Goal: Transaction & Acquisition: Purchase product/service

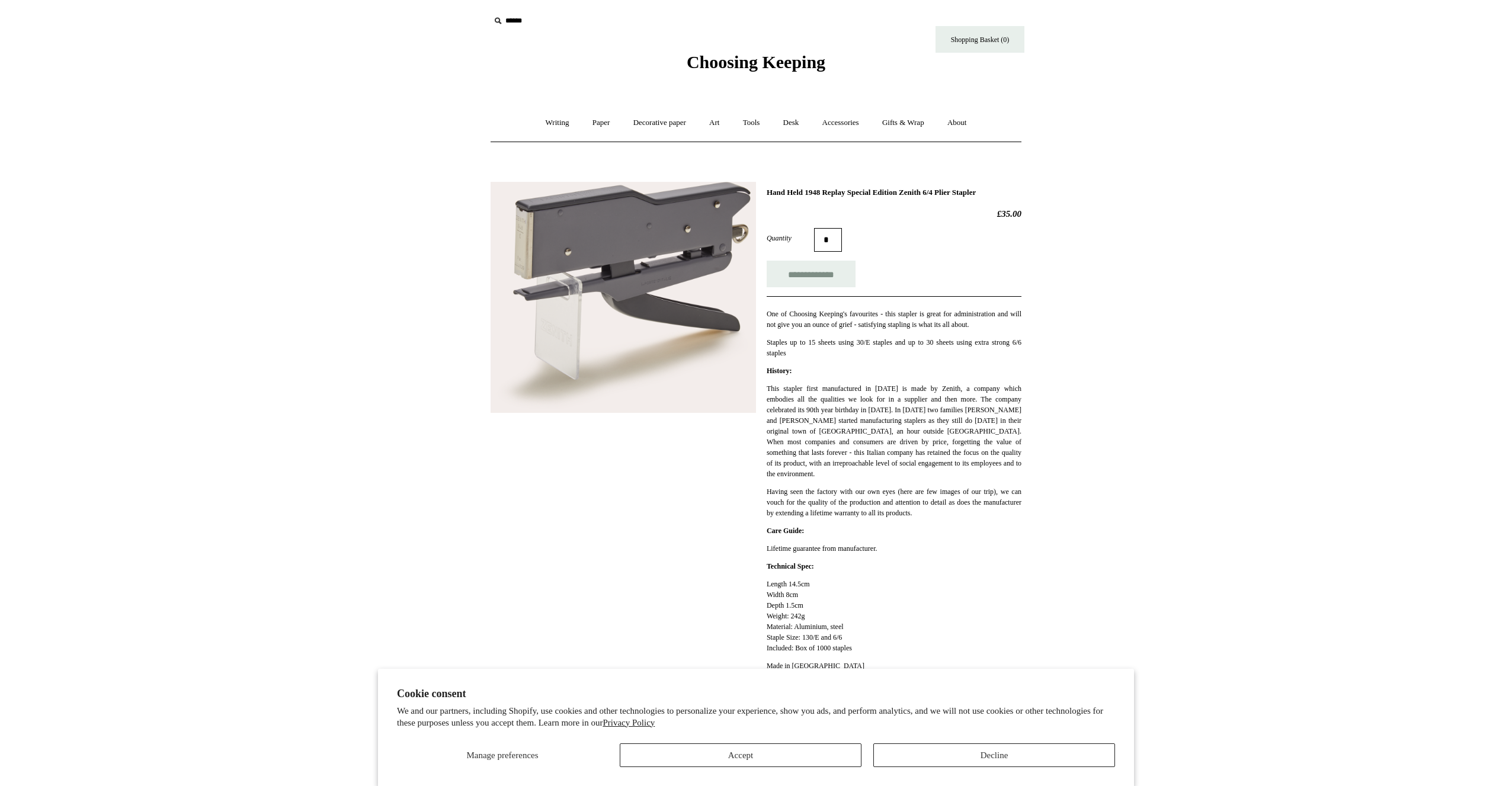
click at [828, 344] on p "Staples up to 15 sheets using 30/E staples and up to 30 sheets using extra stro…" at bounding box center [894, 347] width 255 height 21
click at [754, 123] on link "Tools +" at bounding box center [751, 123] width 38 height 31
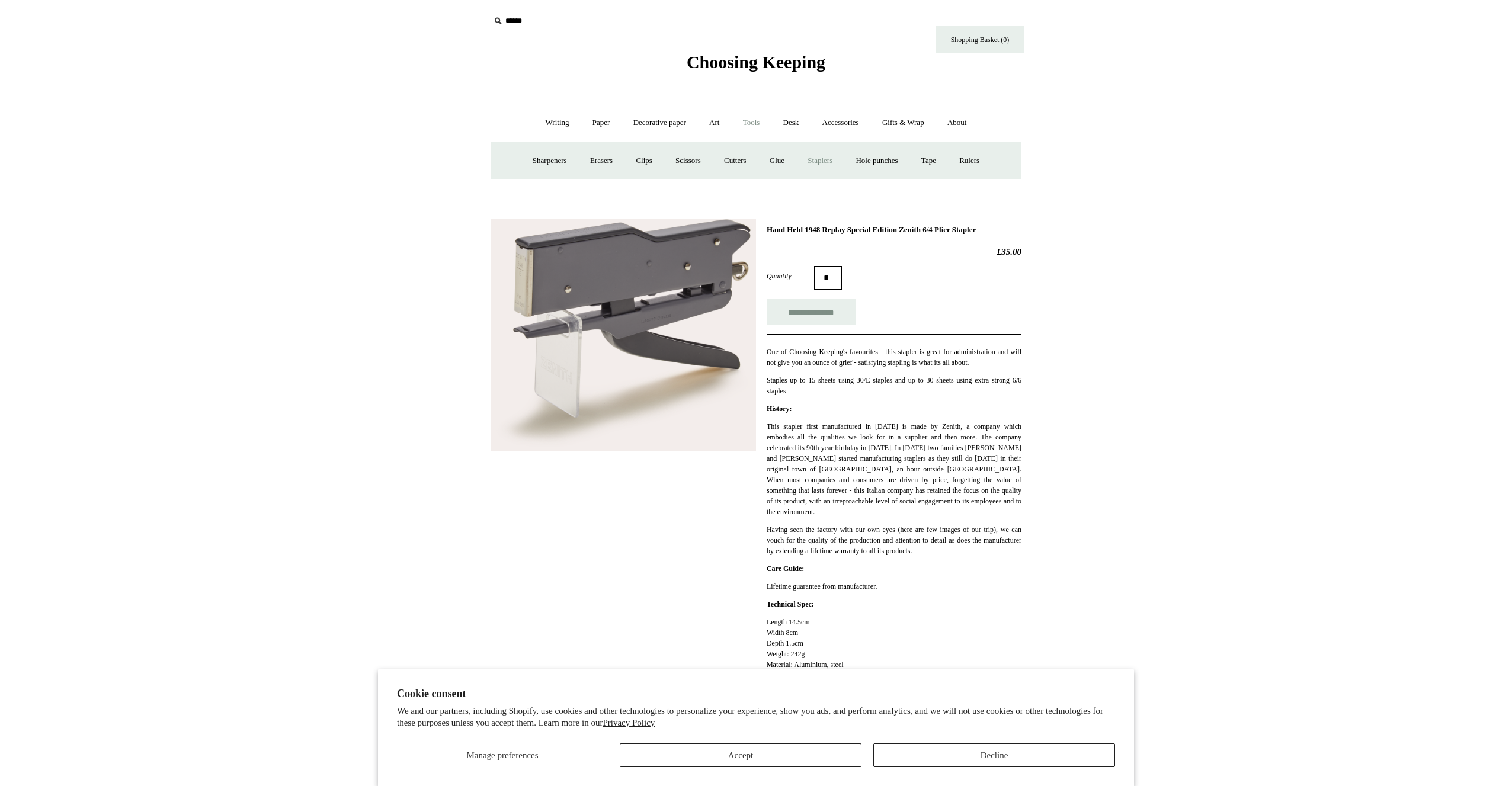
click at [818, 156] on link "Staplers +" at bounding box center [820, 160] width 46 height 31
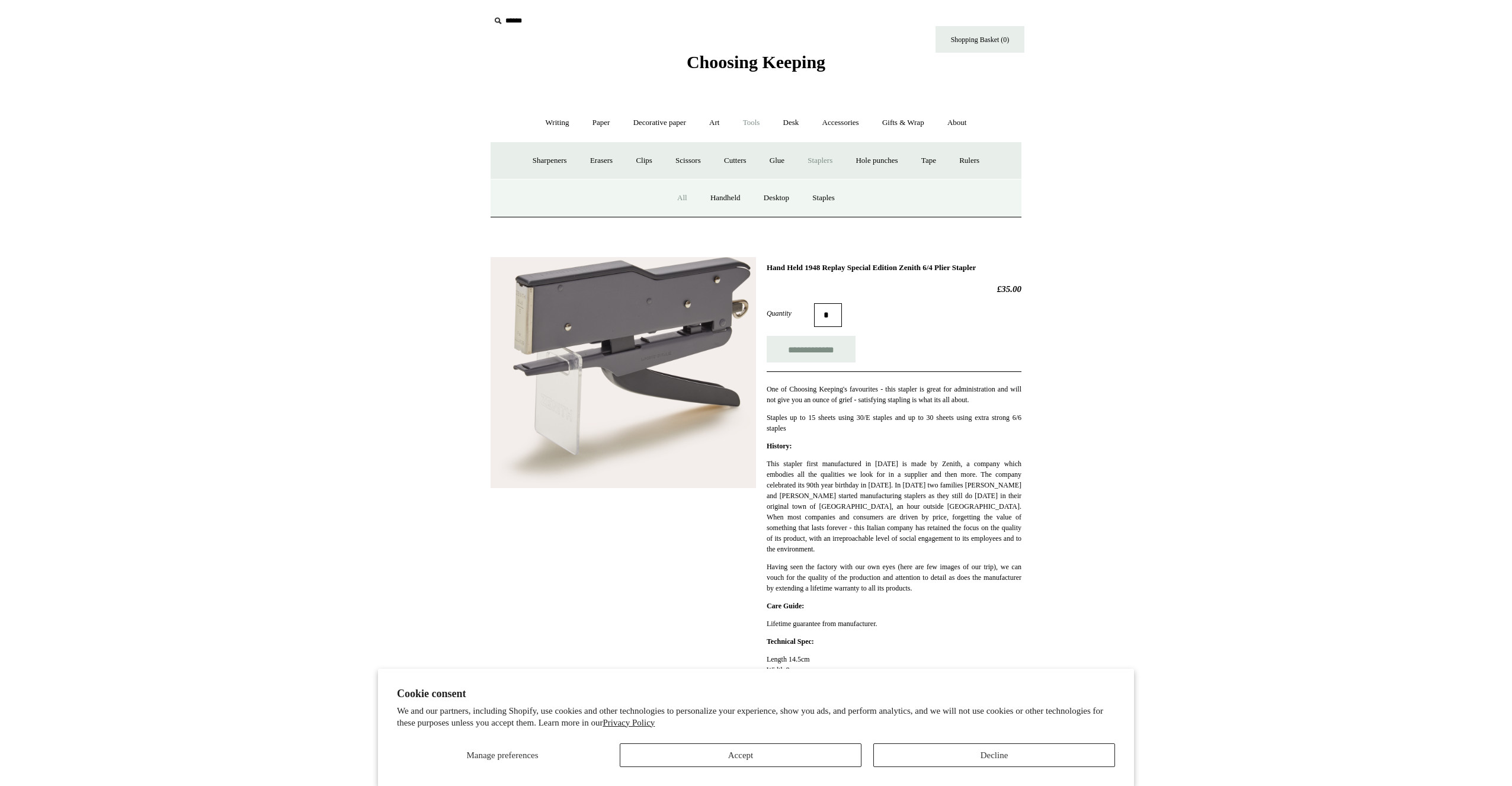
click at [677, 201] on link "All" at bounding box center [682, 198] width 31 height 31
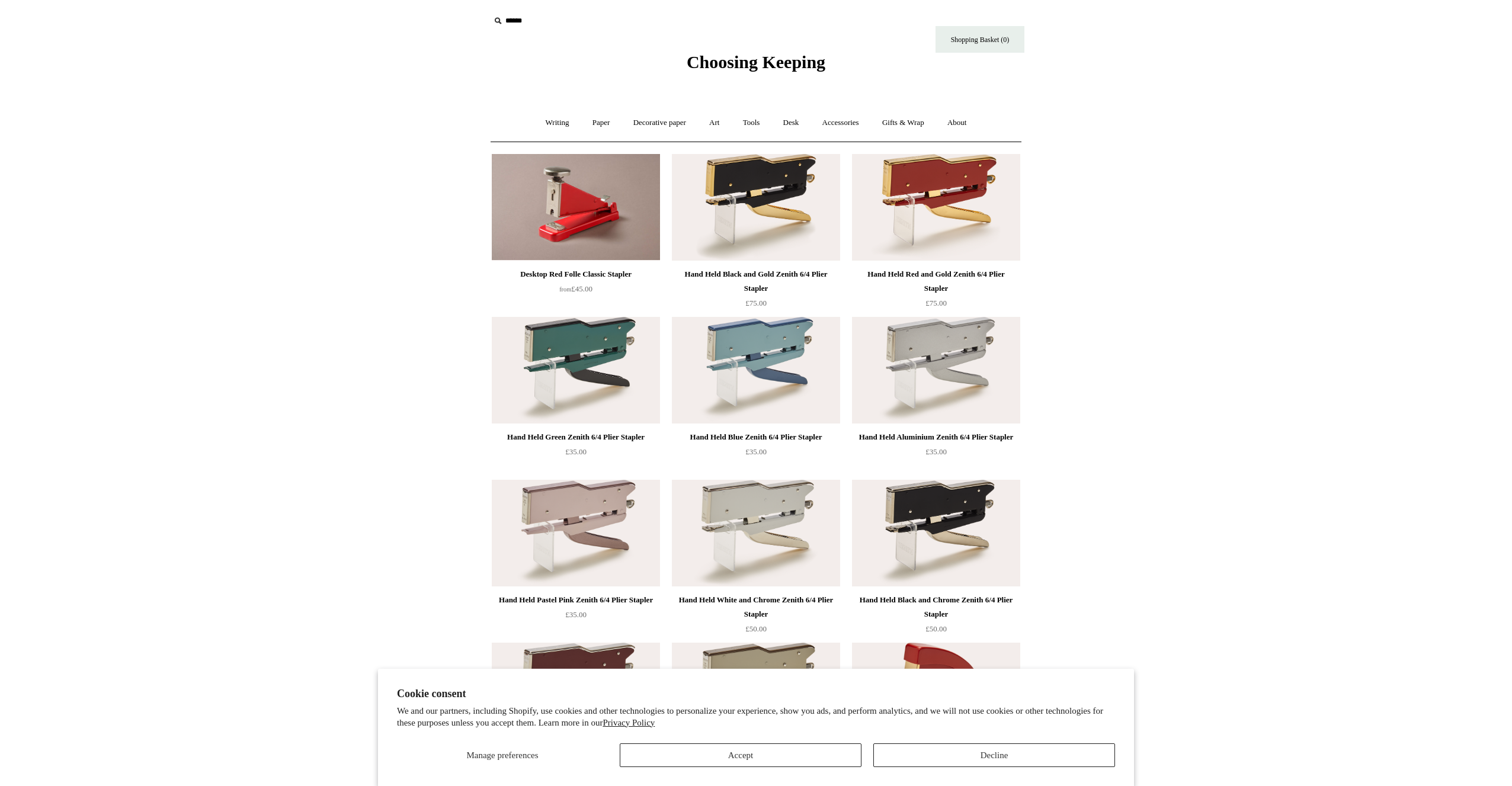
click at [936, 753] on button "Decline" at bounding box center [994, 755] width 242 height 23
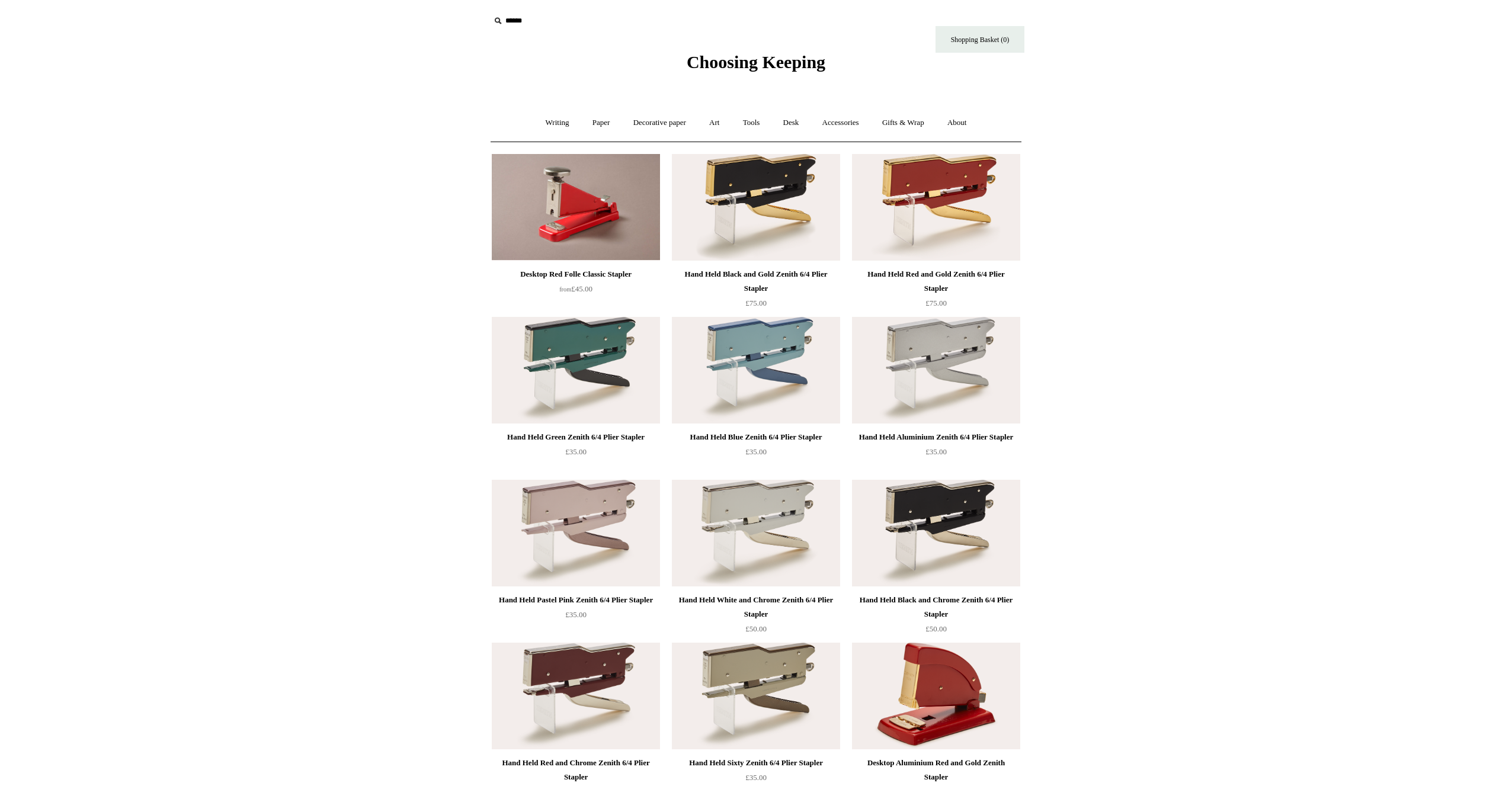
click at [929, 348] on img at bounding box center [936, 370] width 168 height 106
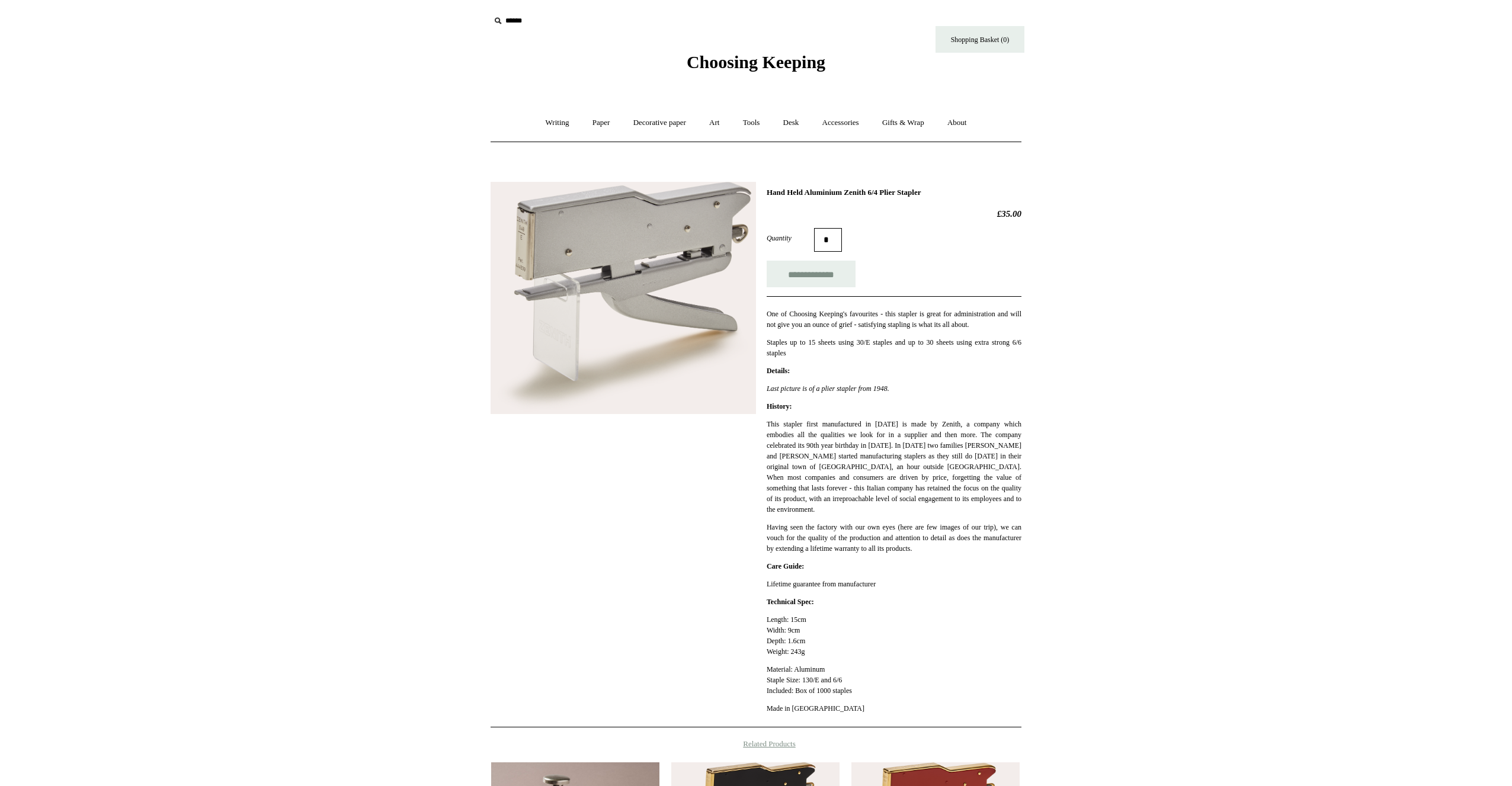
drag, startPoint x: 992, startPoint y: 209, endPoint x: 1030, endPoint y: 213, distance: 38.2
click at [1030, 213] on div "**********" at bounding box center [756, 546] width 593 height 746
click at [1012, 227] on div "**********" at bounding box center [894, 454] width 255 height 534
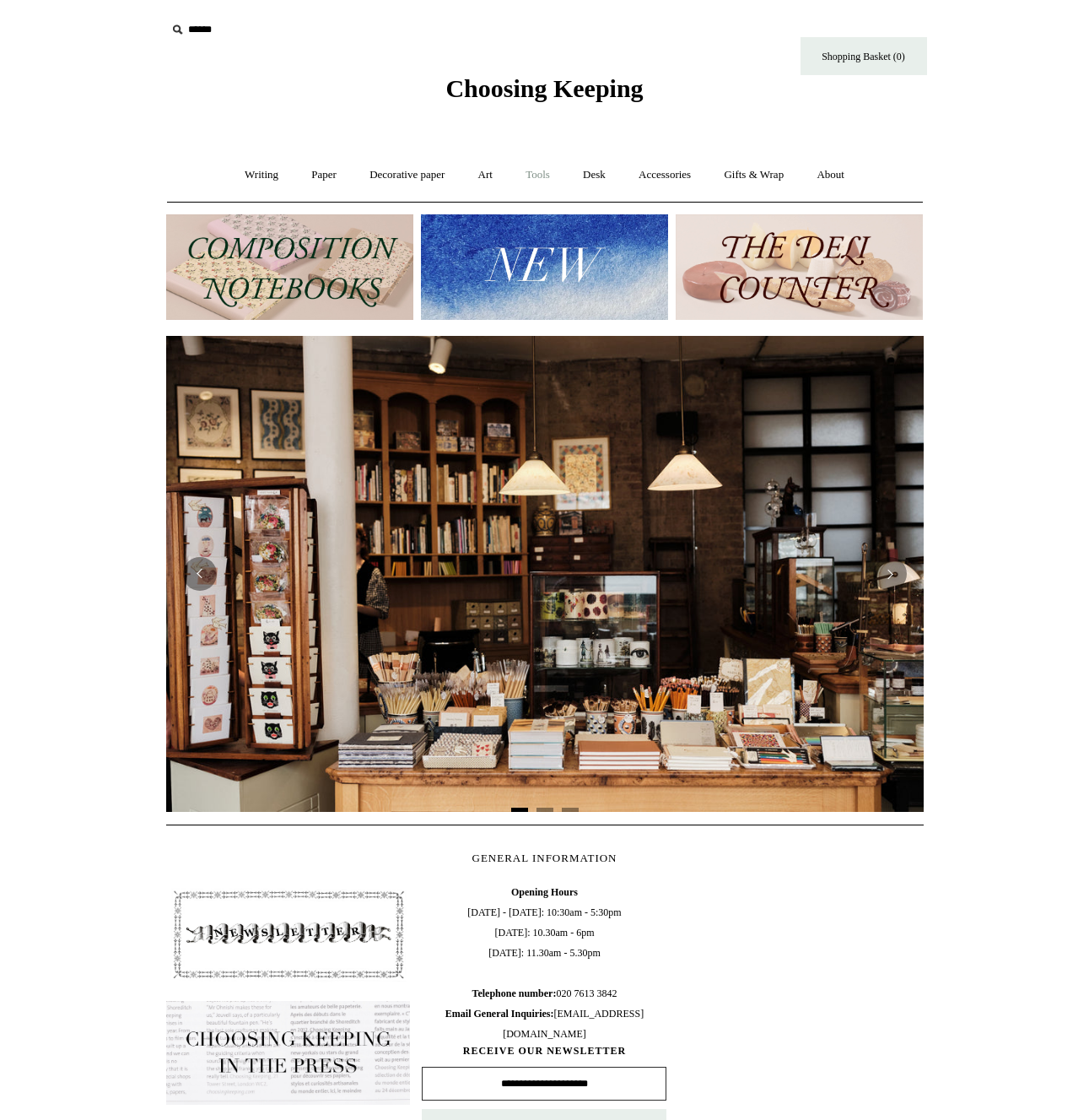
click at [527, 174] on link "Tools +" at bounding box center [538, 175] width 55 height 45
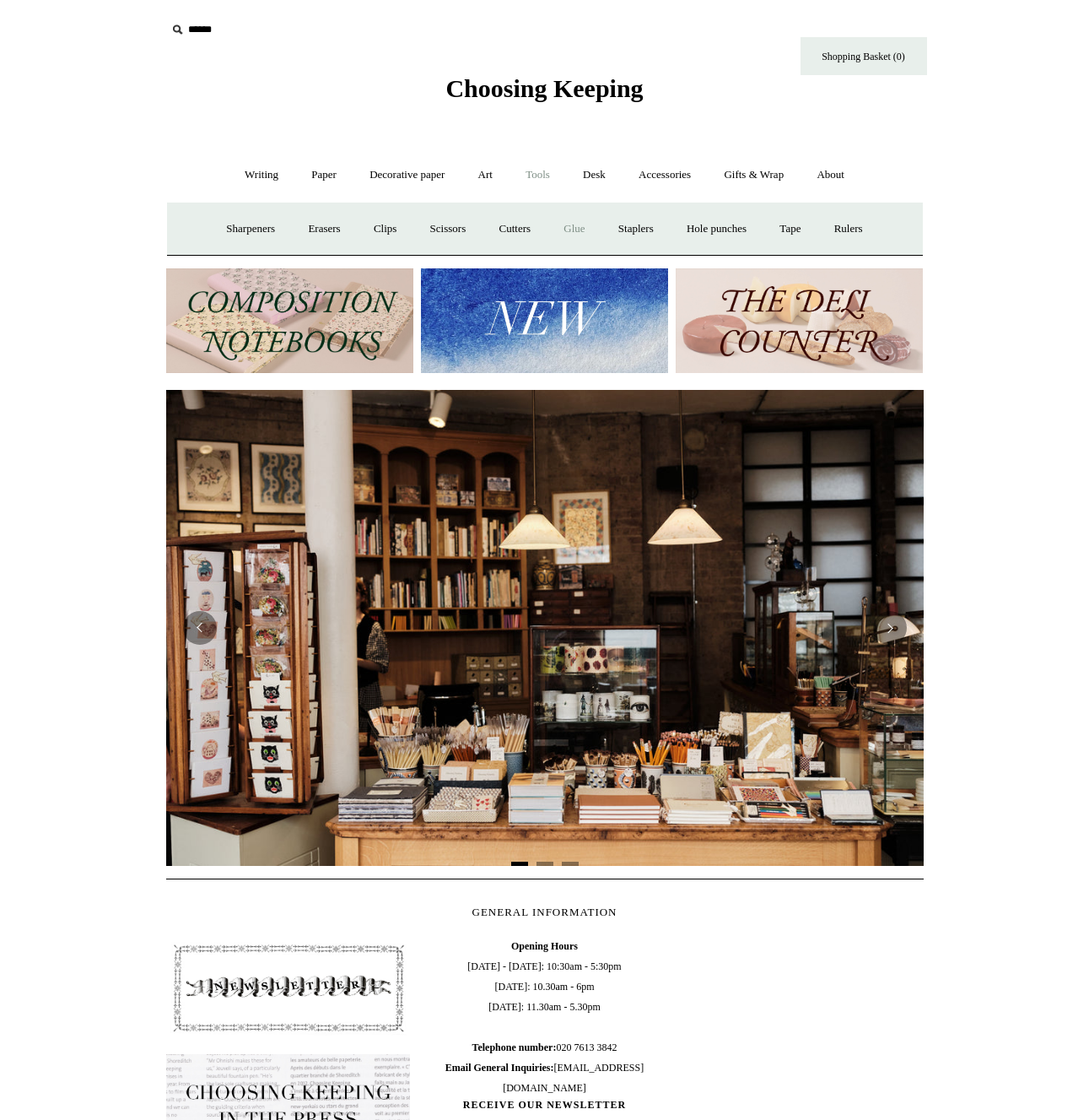
click at [562, 229] on link "Glue" at bounding box center [574, 229] width 51 height 45
